Goal: Transaction & Acquisition: Purchase product/service

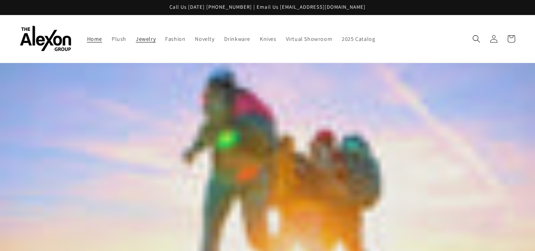
click at [153, 39] on span "Jewelry" at bounding box center [146, 38] width 20 height 7
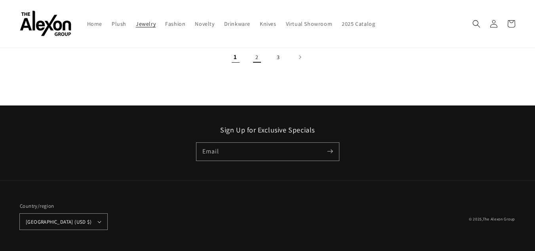
scroll to position [1232, 0]
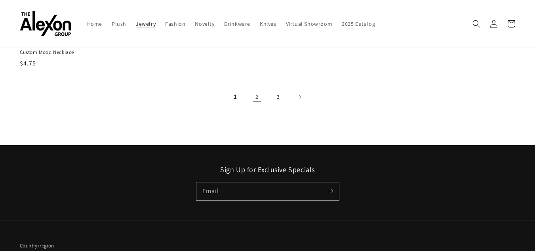
click at [258, 98] on link "2" at bounding box center [257, 96] width 17 height 17
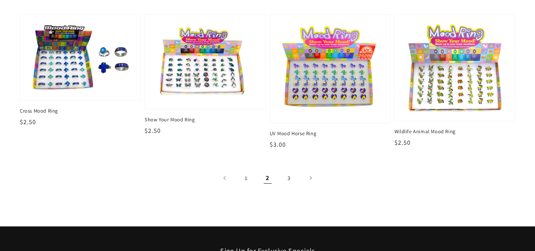
scroll to position [1268, 0]
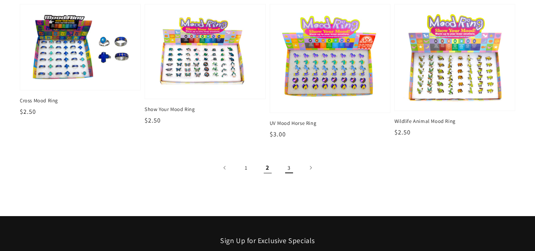
click at [290, 169] on link "3" at bounding box center [289, 167] width 17 height 17
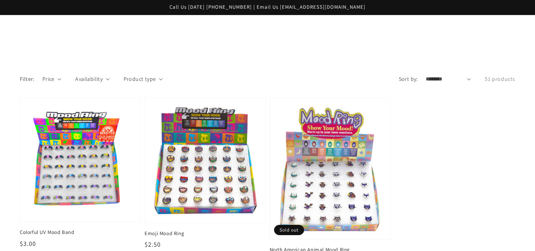
scroll to position [237, 0]
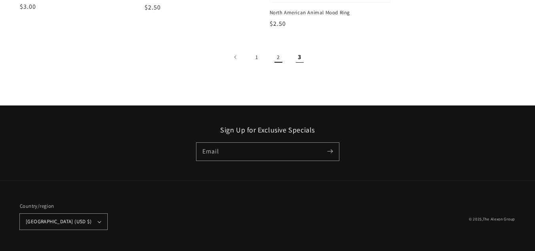
click at [273, 62] on link "2" at bounding box center [278, 56] width 17 height 17
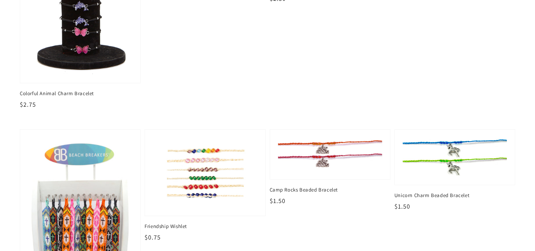
scroll to position [793, 0]
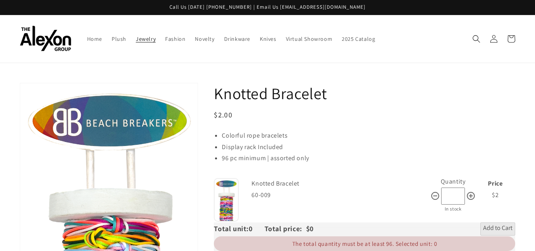
click at [139, 42] on span "Jewelry" at bounding box center [146, 38] width 20 height 7
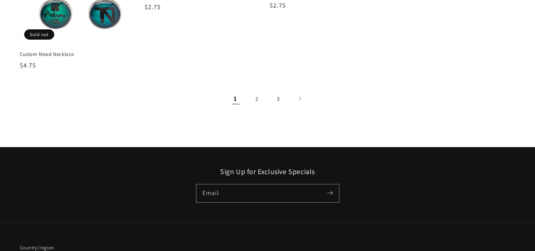
scroll to position [1271, 0]
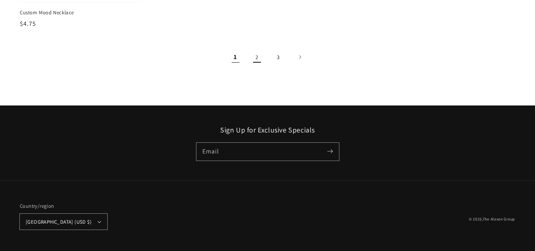
click at [256, 57] on link "2" at bounding box center [257, 56] width 17 height 17
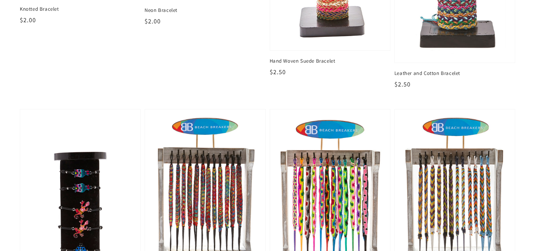
scroll to position [515, 0]
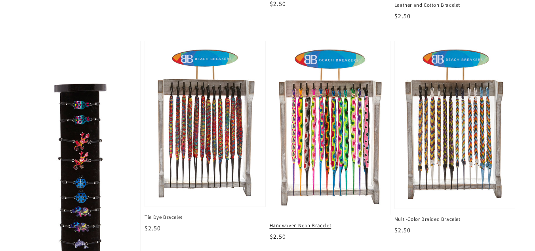
click at [318, 117] on img at bounding box center [330, 128] width 107 height 163
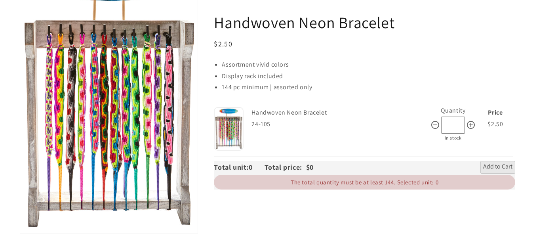
scroll to position [119, 0]
click at [113, 52] on button "Open media 1 in gallery view" at bounding box center [109, 98] width 178 height 269
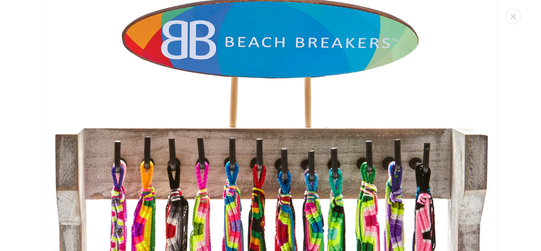
scroll to position [0, 0]
